Goal: Communication & Community: Participate in discussion

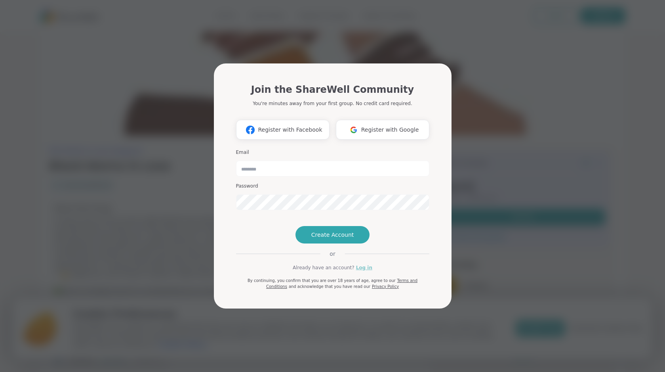
click at [366, 271] on link "Log in" at bounding box center [364, 267] width 16 height 7
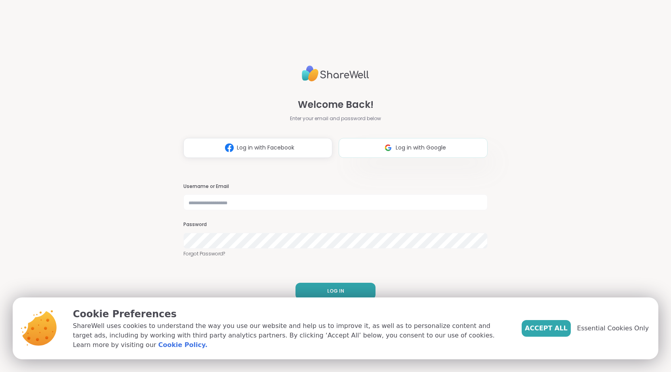
click at [391, 141] on img at bounding box center [388, 147] width 15 height 15
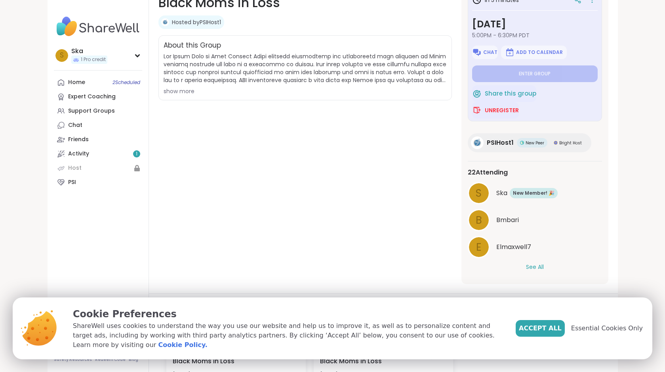
scroll to position [25, 0]
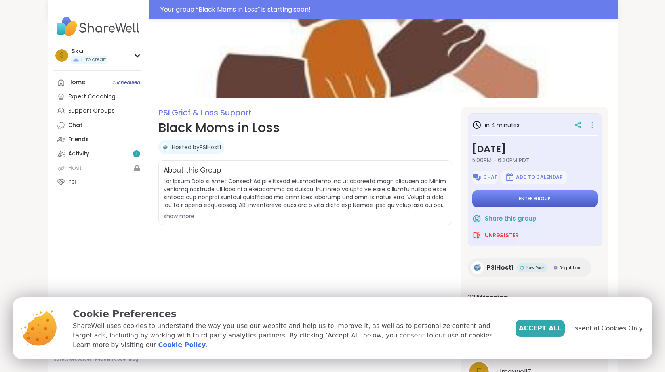
click at [598, 199] on button "Enter group" at bounding box center [535, 198] width 126 height 17
